Goal: Use online tool/utility: Utilize a website feature to perform a specific function

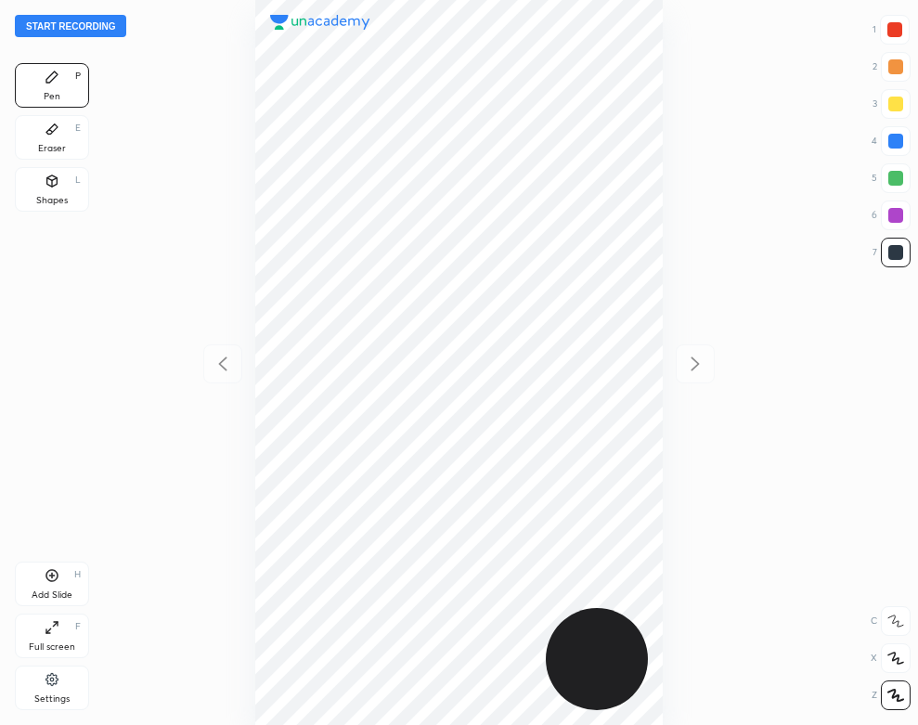
scroll to position [725, 621]
click at [116, 29] on button "Start recording" at bounding box center [70, 26] width 111 height 22
click at [43, 137] on div "Eraser E" at bounding box center [52, 137] width 74 height 45
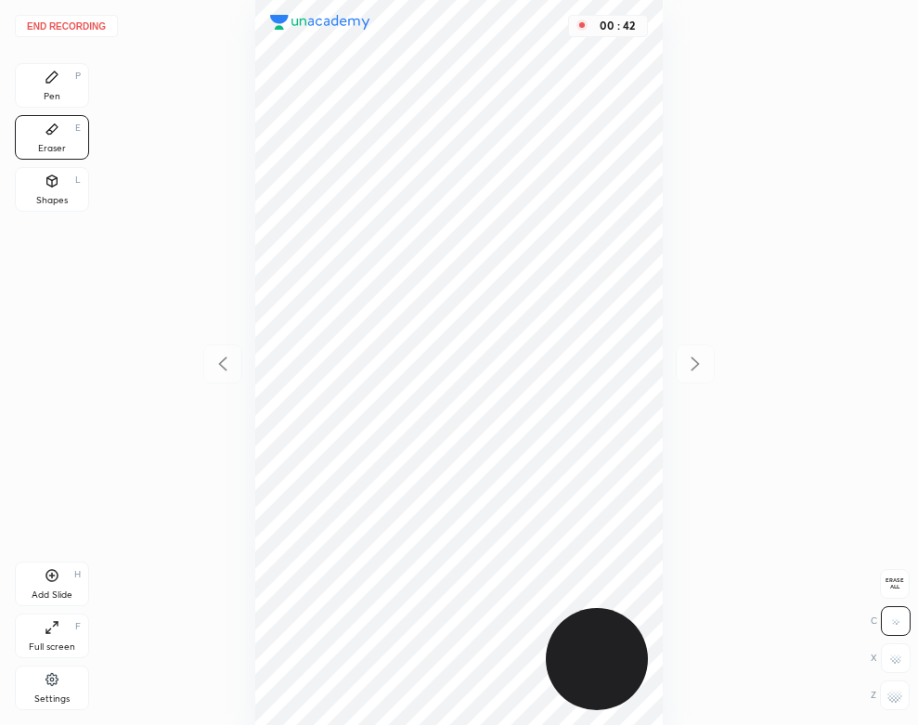
click at [72, 80] on div "Pen P" at bounding box center [52, 85] width 74 height 45
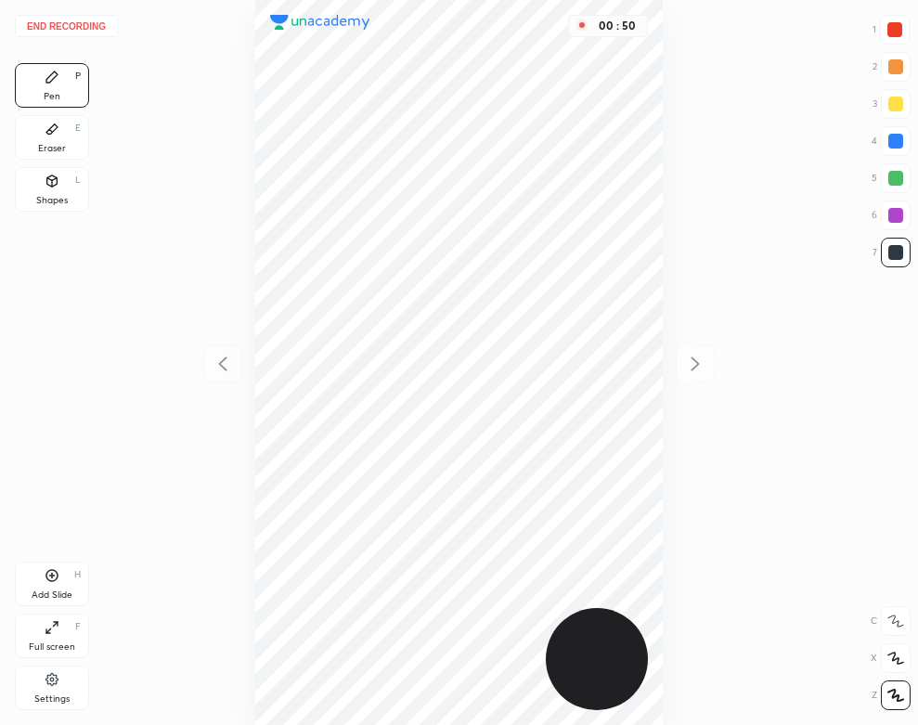
click at [899, 136] on div at bounding box center [896, 141] width 15 height 15
click at [40, 125] on div "Eraser E" at bounding box center [52, 137] width 74 height 45
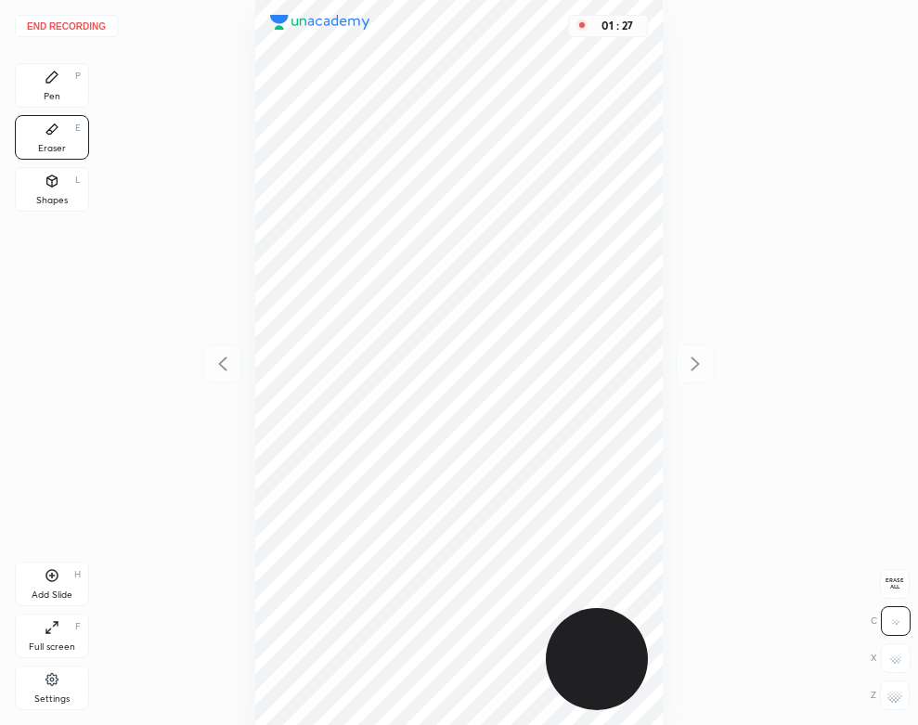
click at [56, 85] on div "Pen P" at bounding box center [52, 85] width 74 height 45
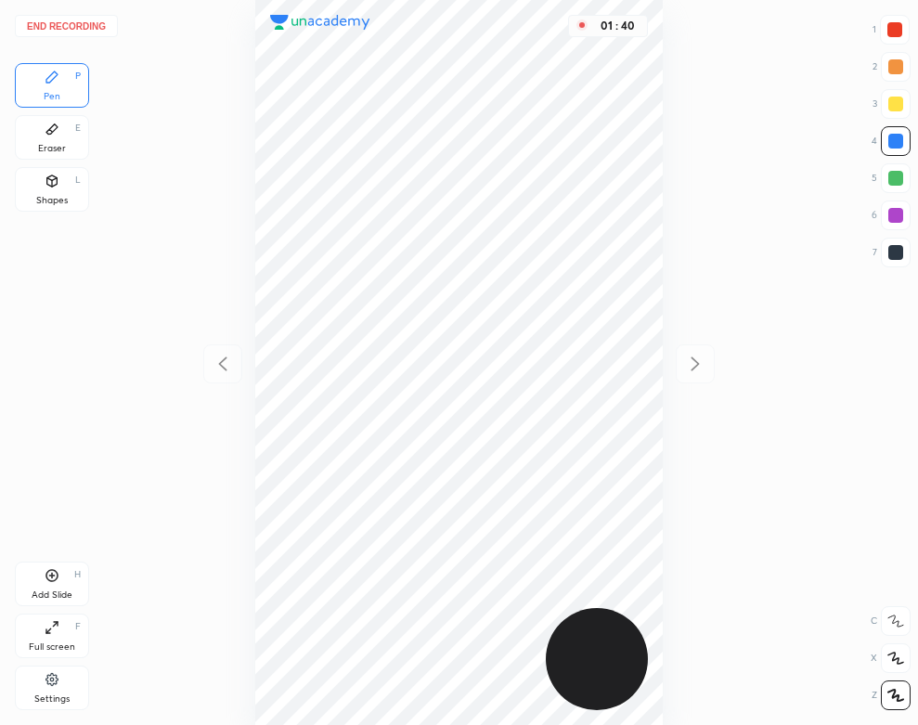
click at [74, 579] on div "H" at bounding box center [77, 574] width 7 height 9
click at [59, 149] on div "Eraser" at bounding box center [52, 148] width 28 height 9
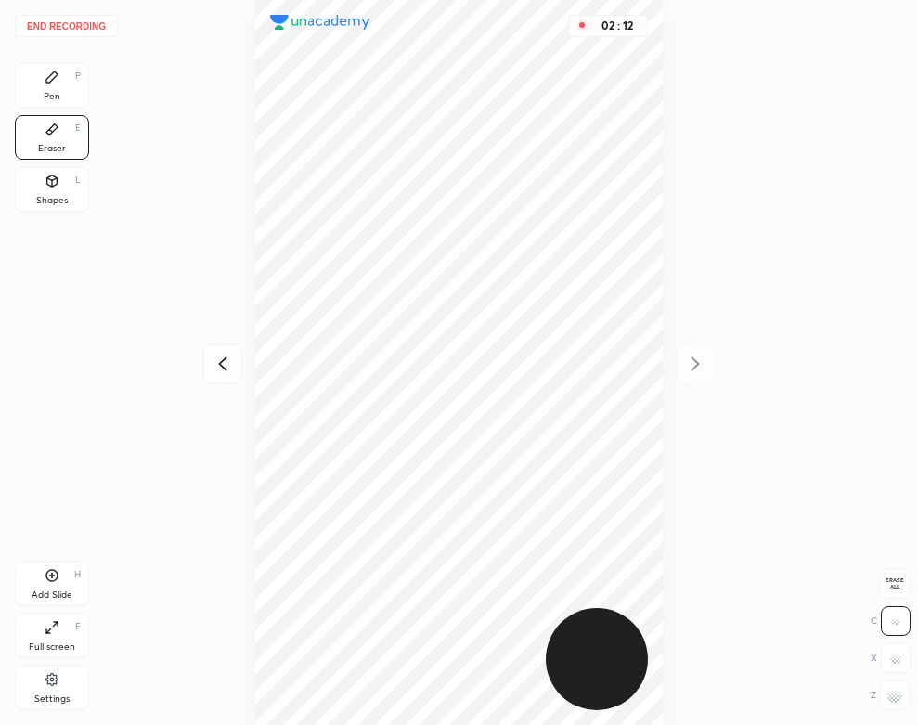
click at [40, 90] on div "Pen P" at bounding box center [52, 85] width 74 height 45
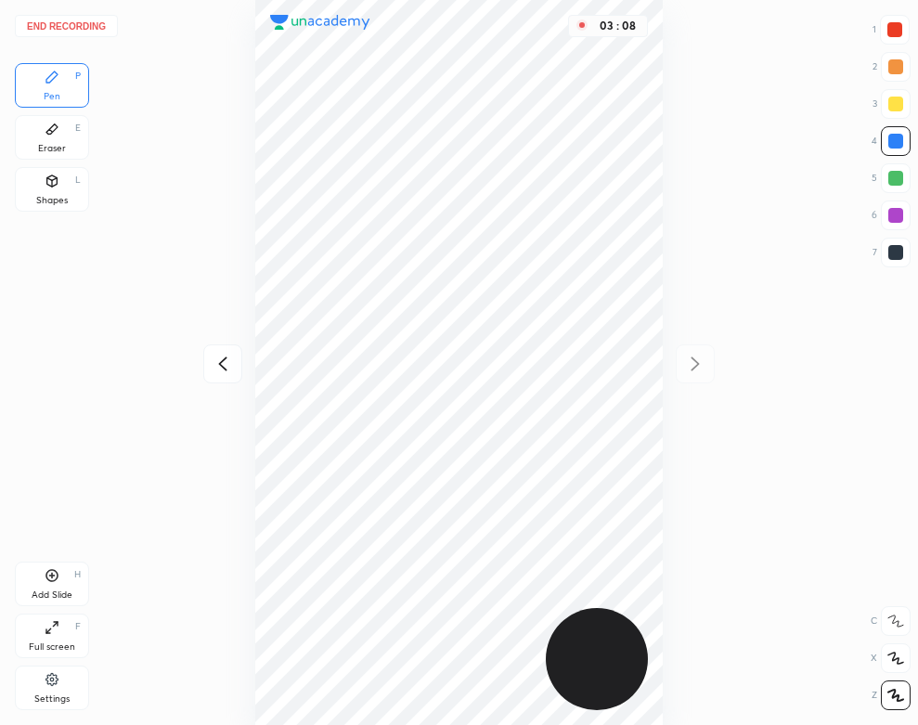
click at [75, 579] on div "H" at bounding box center [77, 574] width 7 height 9
click at [230, 368] on icon at bounding box center [223, 364] width 22 height 22
click at [699, 350] on div at bounding box center [695, 364] width 39 height 39
click at [76, 199] on div "Shapes L" at bounding box center [52, 189] width 74 height 45
click at [68, 76] on div "Pen P" at bounding box center [52, 85] width 74 height 45
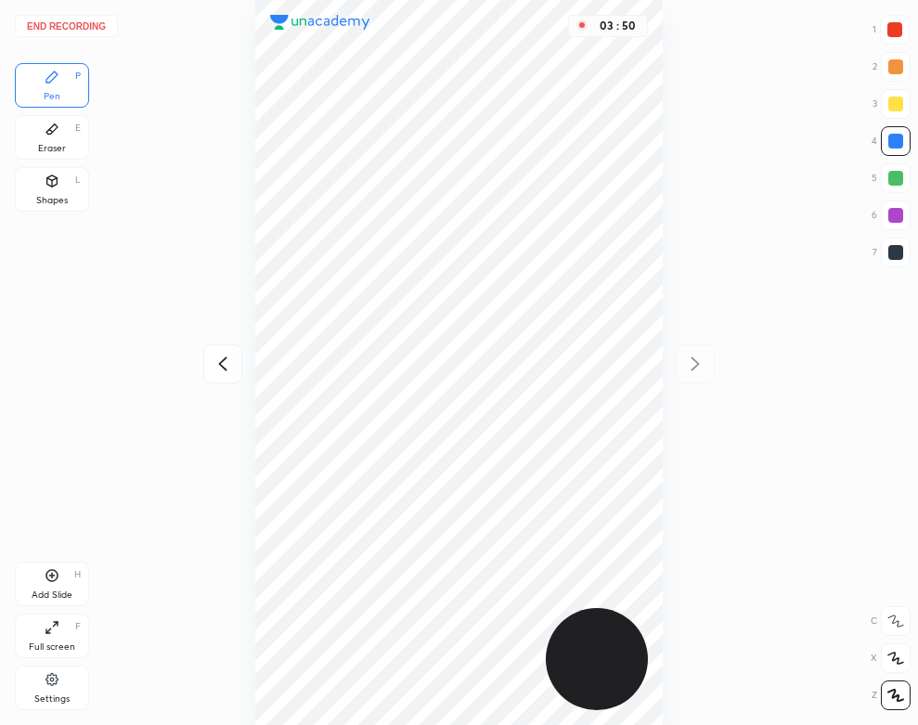
click at [91, 21] on button "End recording" at bounding box center [66, 26] width 103 height 22
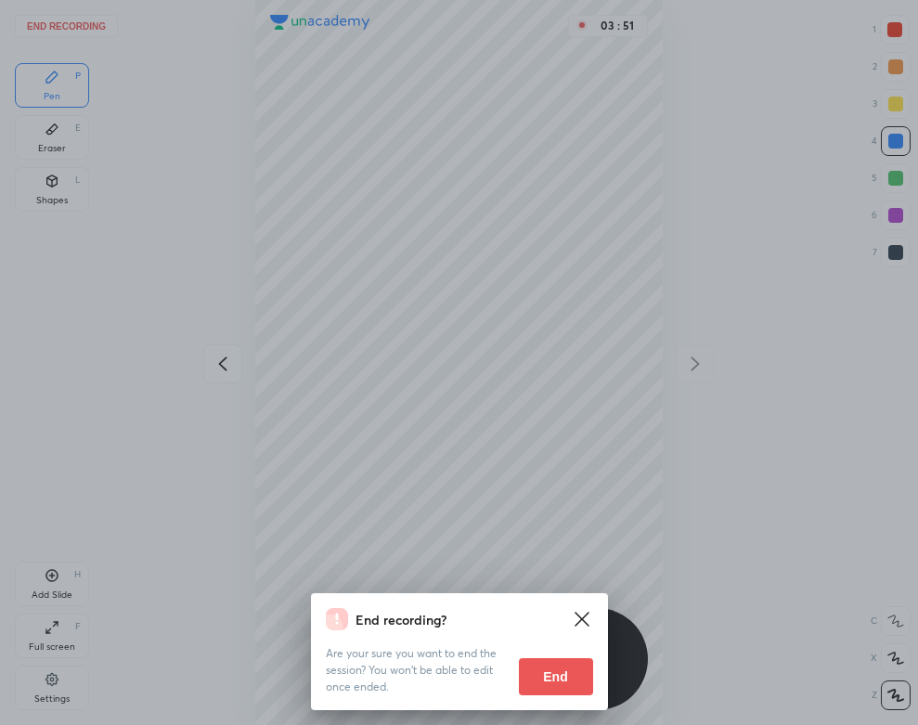
click at [551, 667] on button "End" at bounding box center [556, 676] width 74 height 37
